Goal: Navigation & Orientation: Find specific page/section

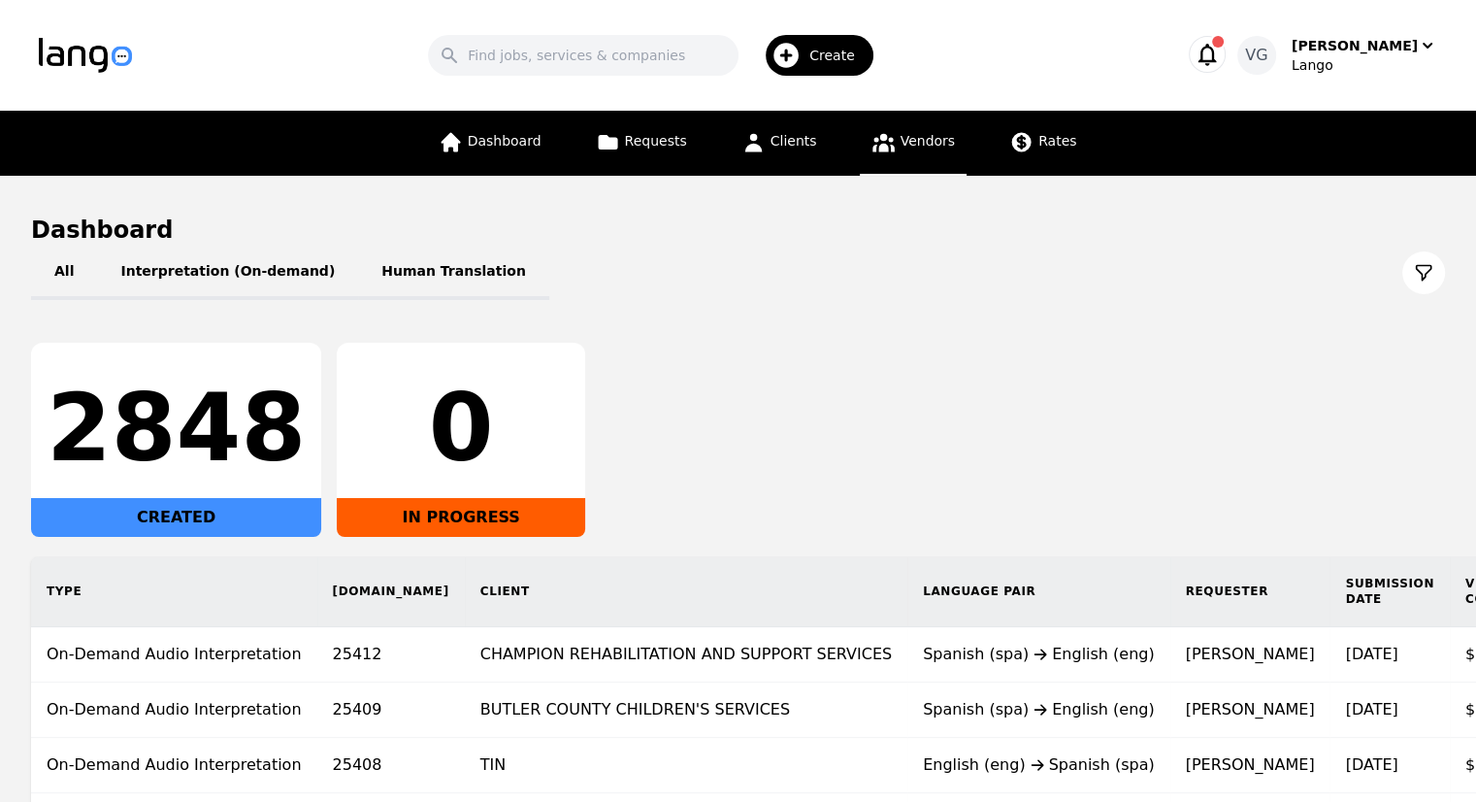
click at [901, 133] on span "Vendors" at bounding box center [928, 141] width 54 height 16
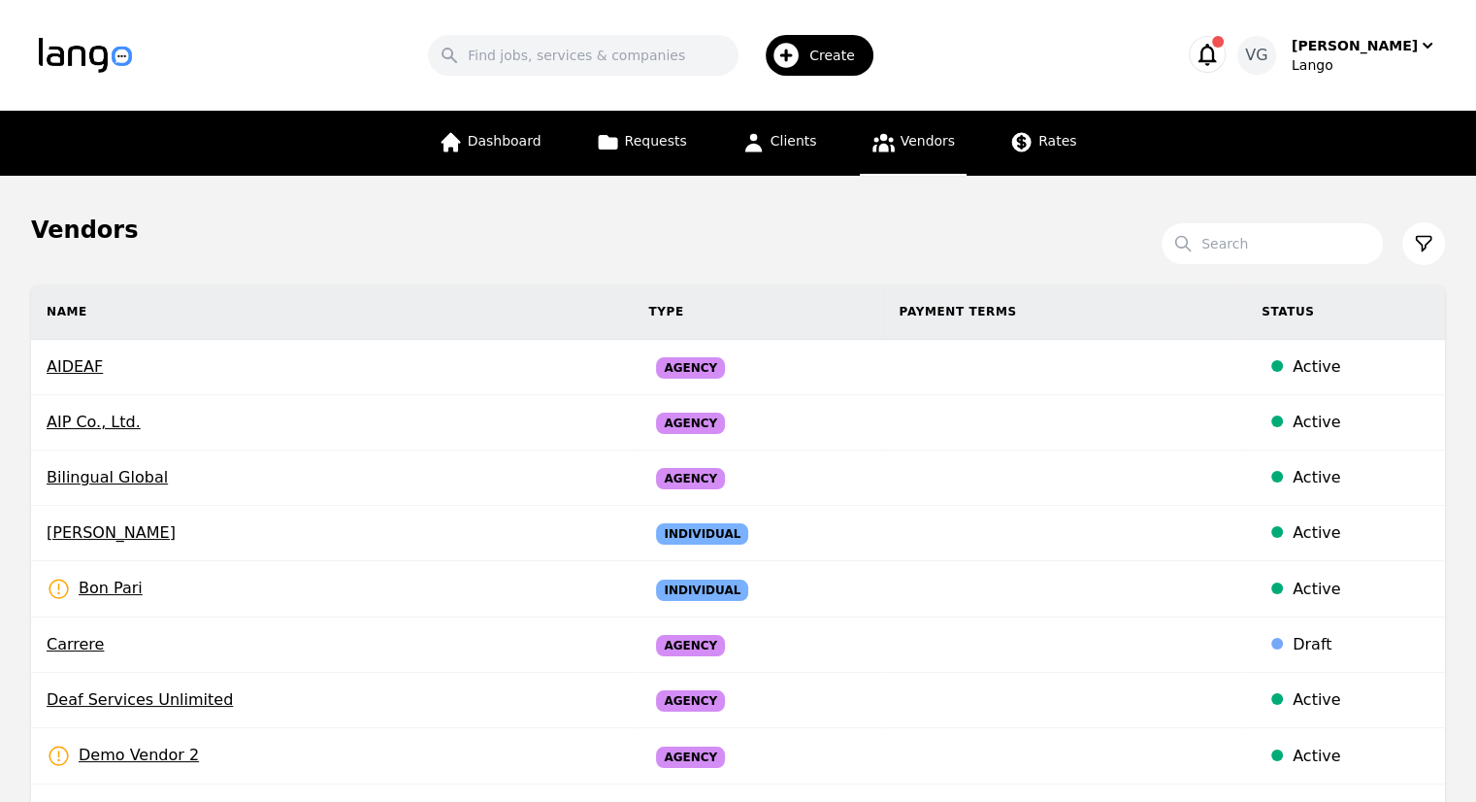
click at [1079, 156] on div "Dashboard Requests Clients Vendors Rates" at bounding box center [738, 143] width 1180 height 65
click at [1015, 154] on link "Rates" at bounding box center [1043, 143] width 90 height 65
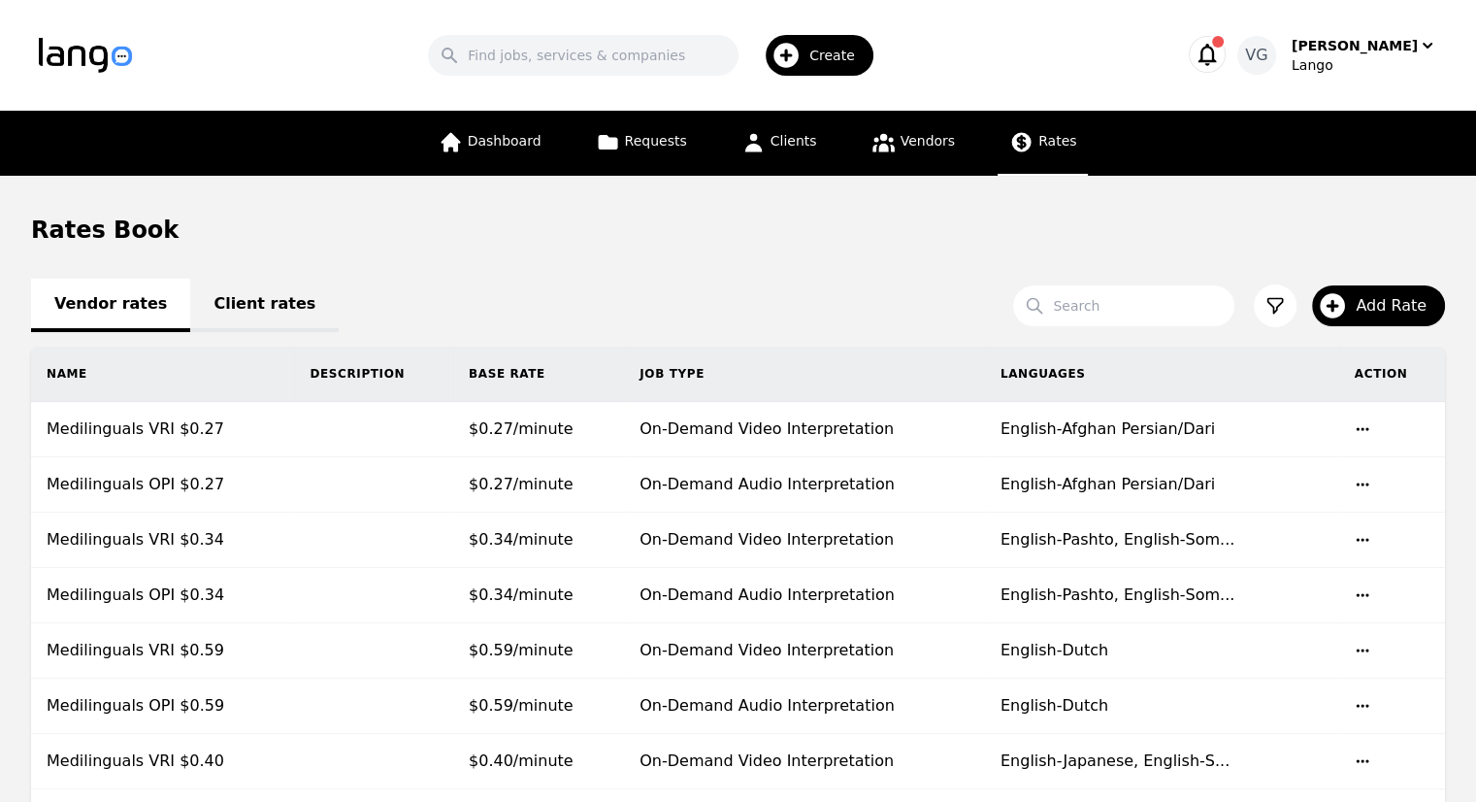
click at [213, 215] on div "Rates Book" at bounding box center [738, 229] width 1414 height 31
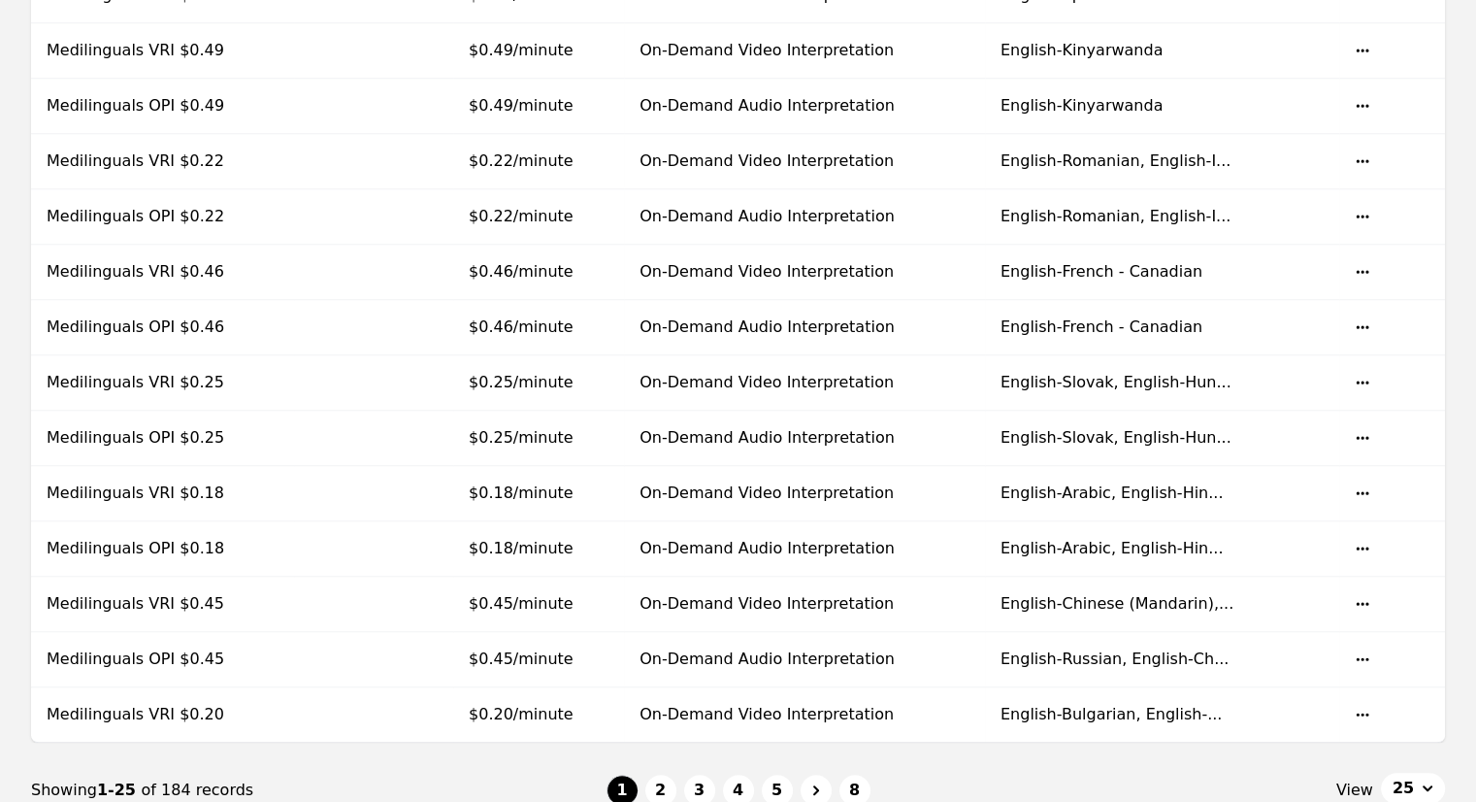
scroll to position [1200, 0]
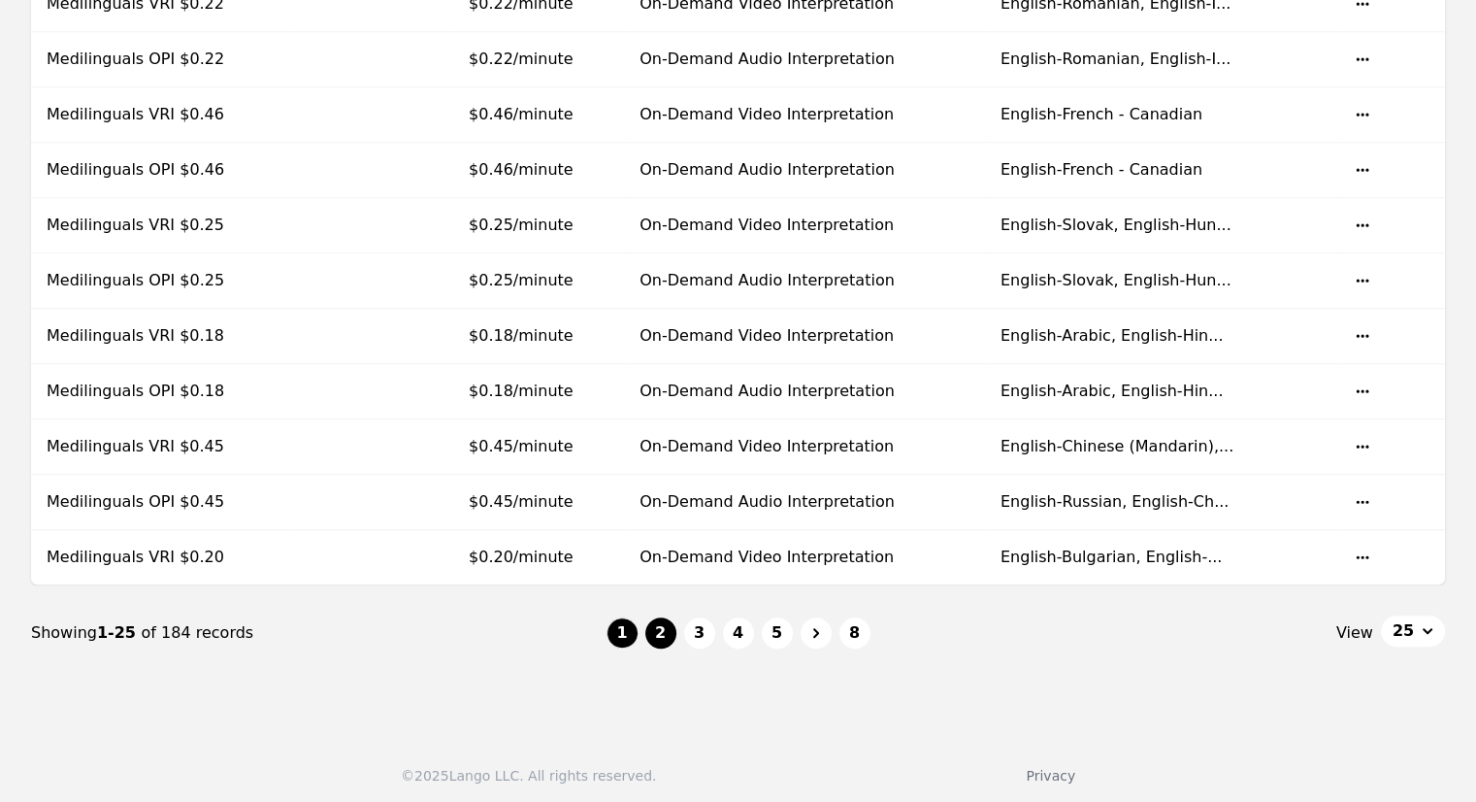
click at [663, 629] on button "2" at bounding box center [660, 632] width 31 height 31
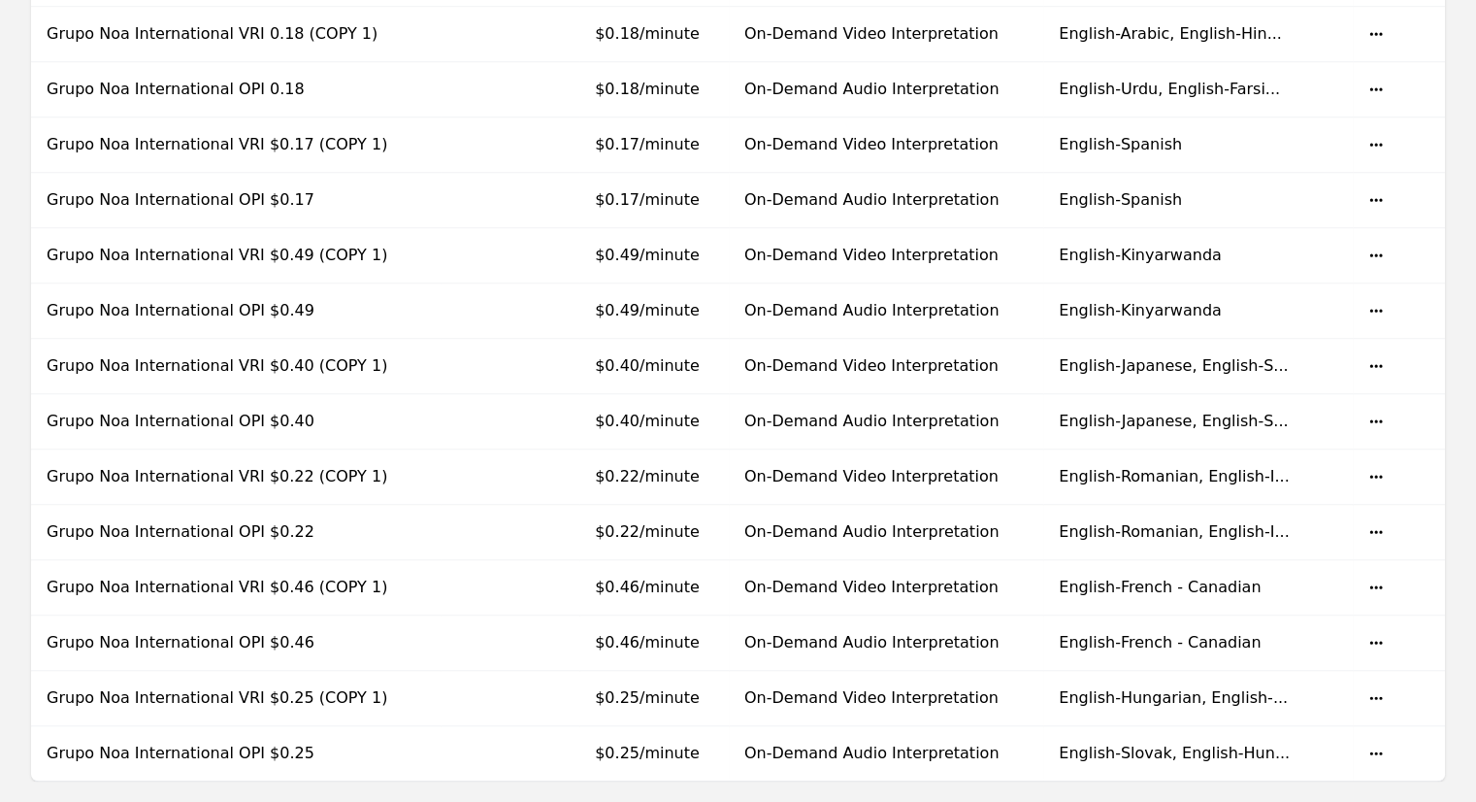
scroll to position [1200, 0]
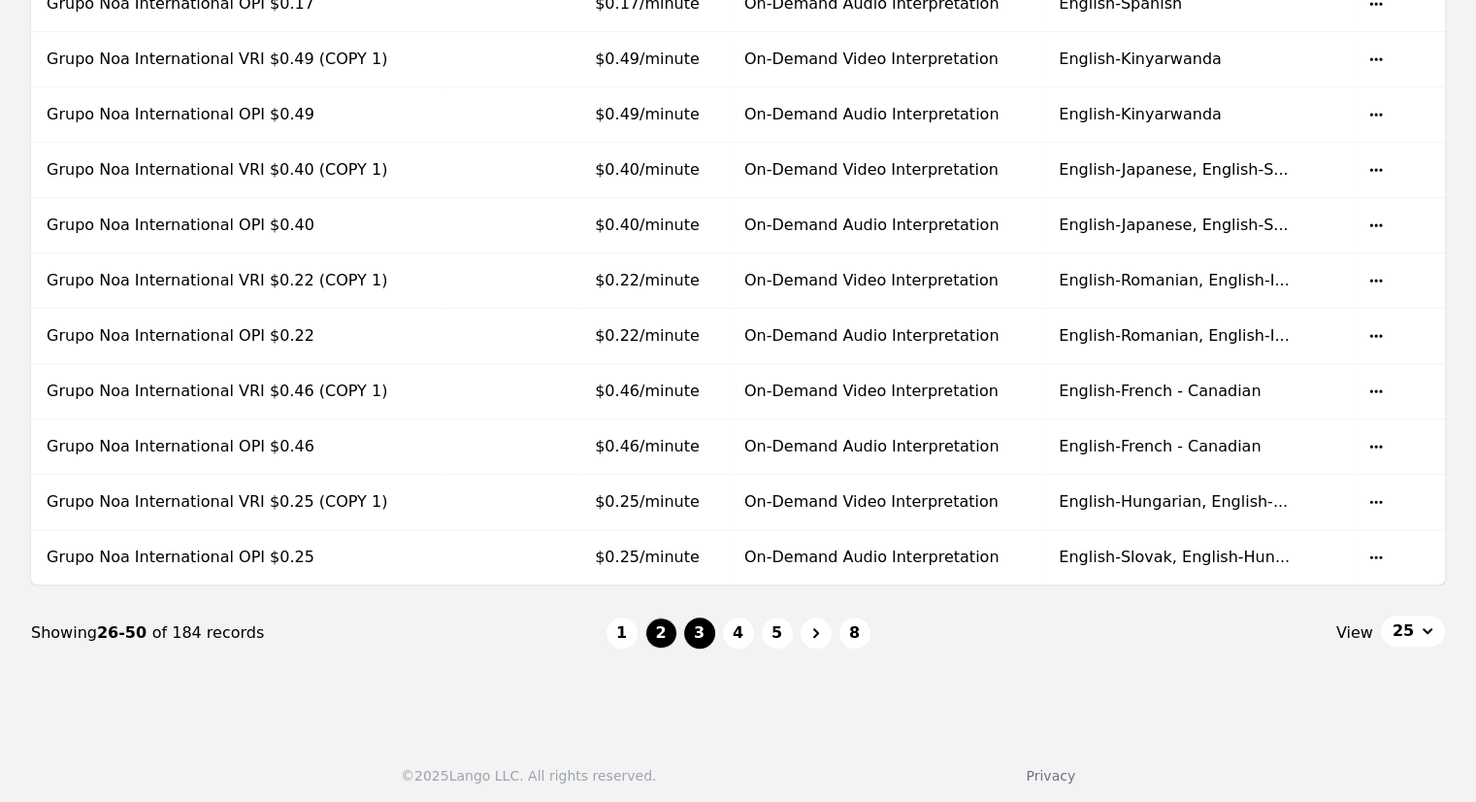
click at [692, 622] on button "3" at bounding box center [699, 632] width 31 height 31
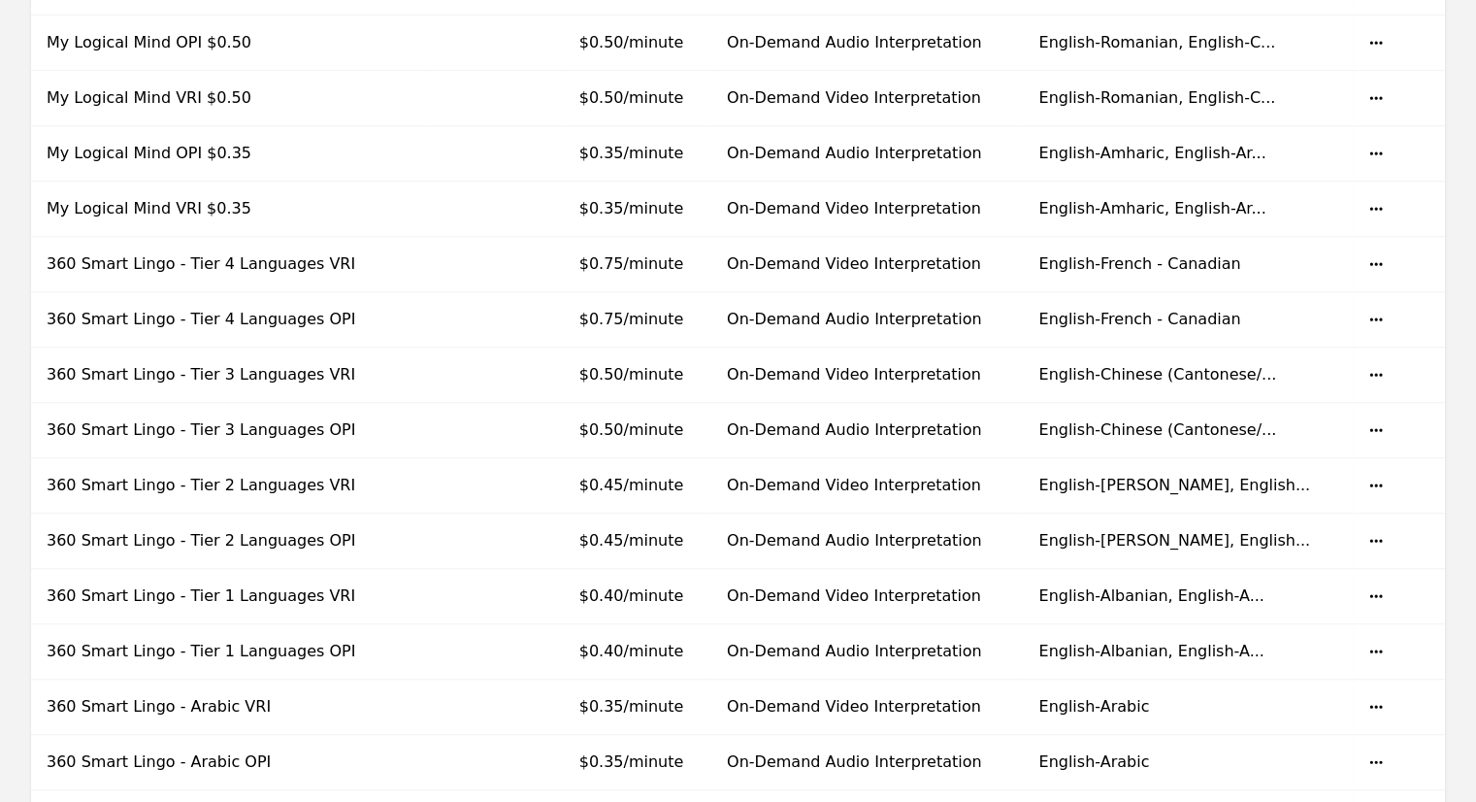
scroll to position [949, 0]
